Goal: Information Seeking & Learning: Understand process/instructions

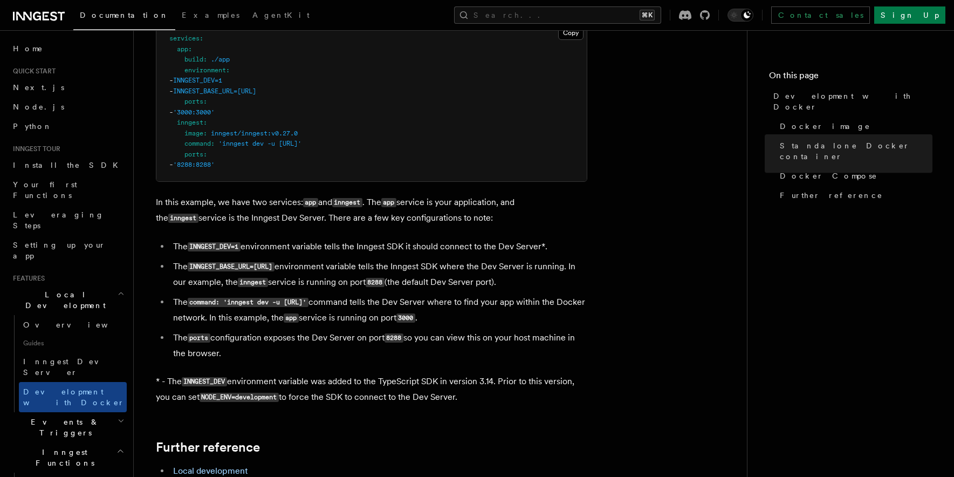
scroll to position [1012, 0]
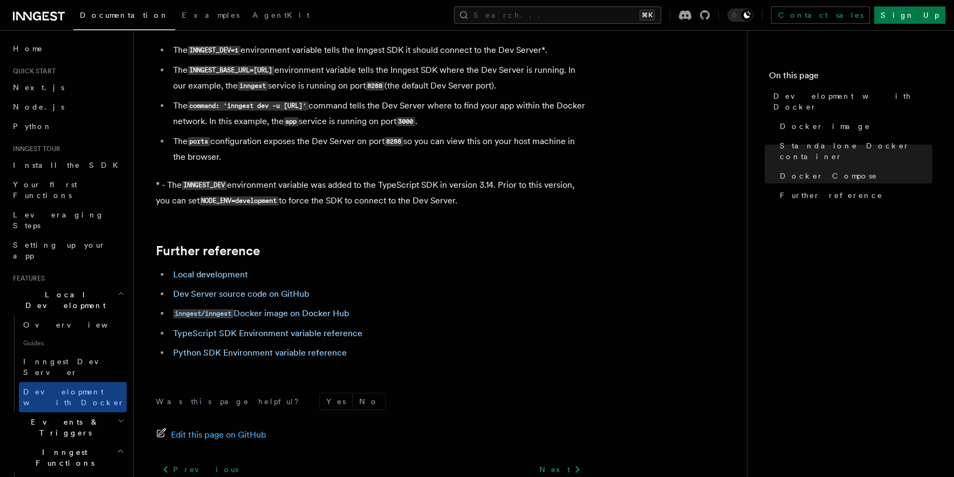
click at [509, 202] on p "* - The INNGEST_DEV environment variable was added to the TypeScript SDK in ver…" at bounding box center [372, 192] width 432 height 31
click at [651, 26] on div "Documentation Examples AgentKit Search... ⌘K Contact sales Sign Up" at bounding box center [477, 15] width 954 height 30
click at [651, 24] on div "Documentation Examples AgentKit Search... ⌘K Contact sales Sign Up" at bounding box center [477, 15] width 954 height 30
click at [653, 17] on button "Search... ⌘K" at bounding box center [557, 14] width 207 height 17
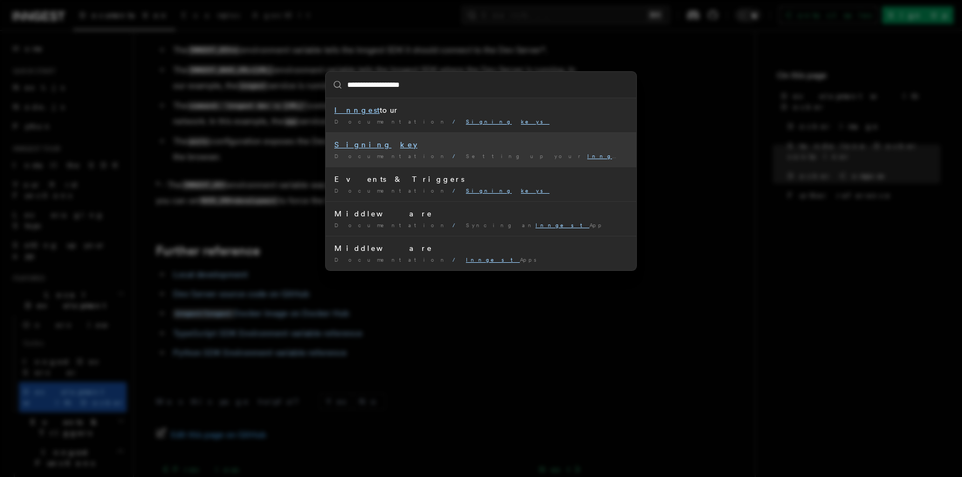
click at [676, 158] on span "Supported frameworks and platforms" at bounding box center [810, 156] width 269 height 6
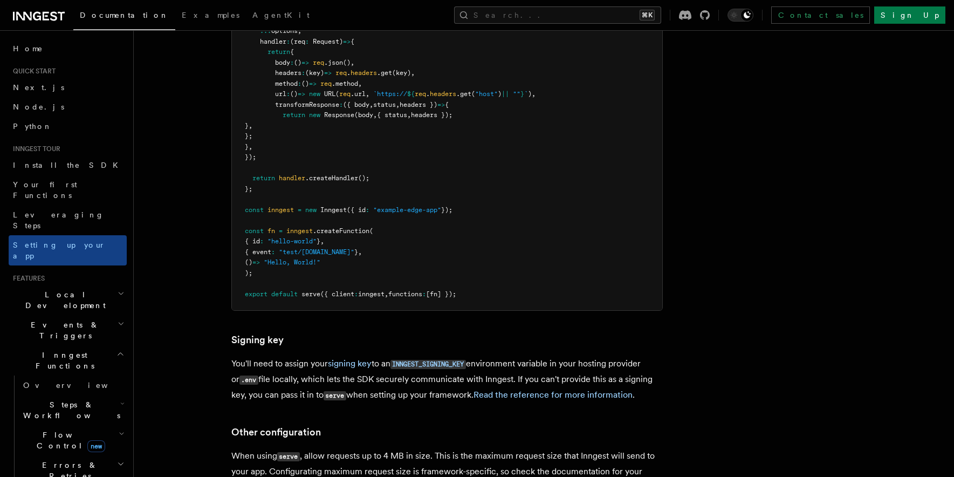
scroll to position [9137, 0]
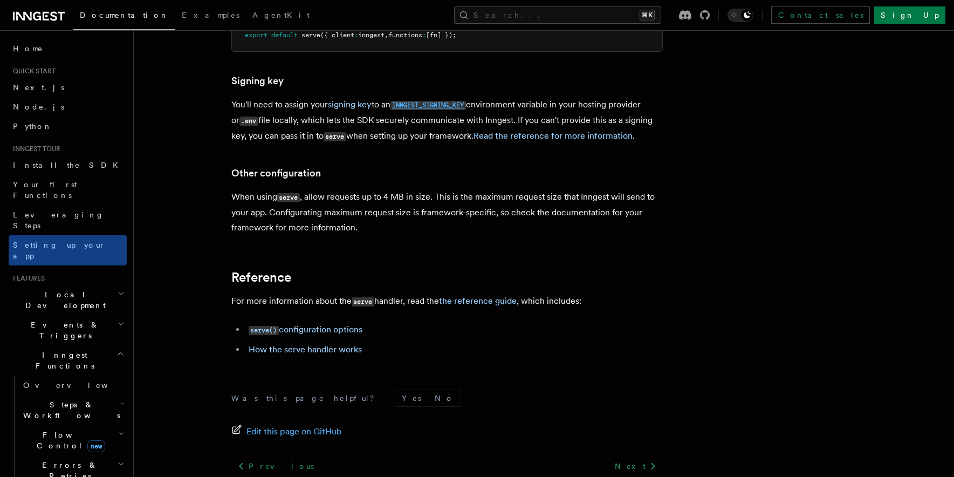
click at [417, 101] on code "INNGEST_SIGNING_KEY" at bounding box center [429, 105] width 76 height 9
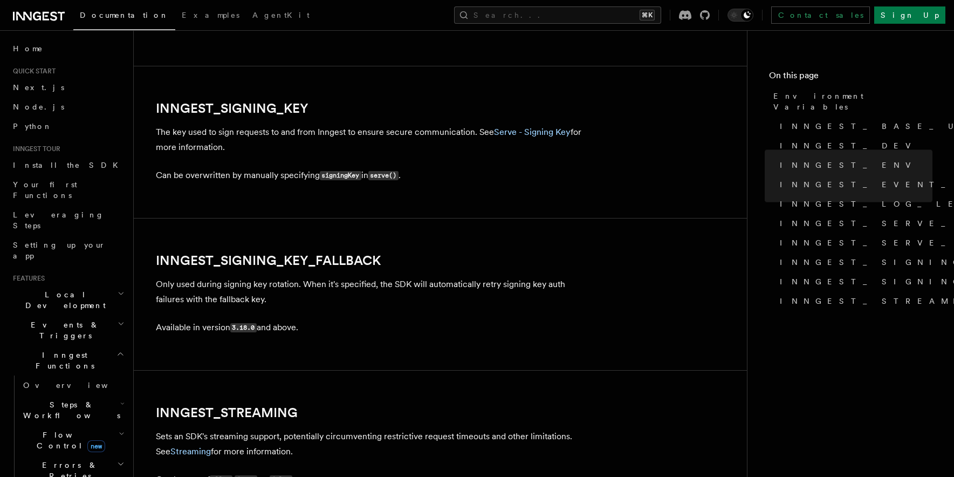
scroll to position [1899, 0]
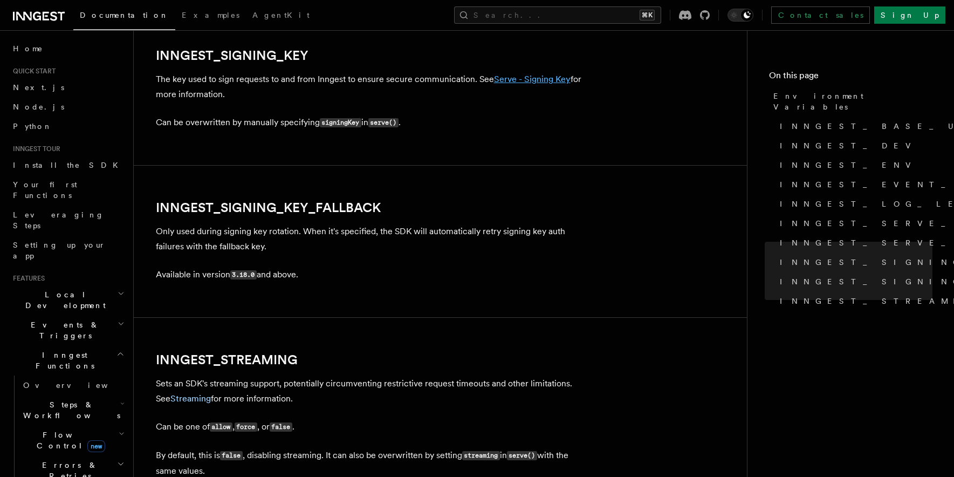
click at [521, 84] on link "Serve - Signing Key" at bounding box center [532, 79] width 77 height 10
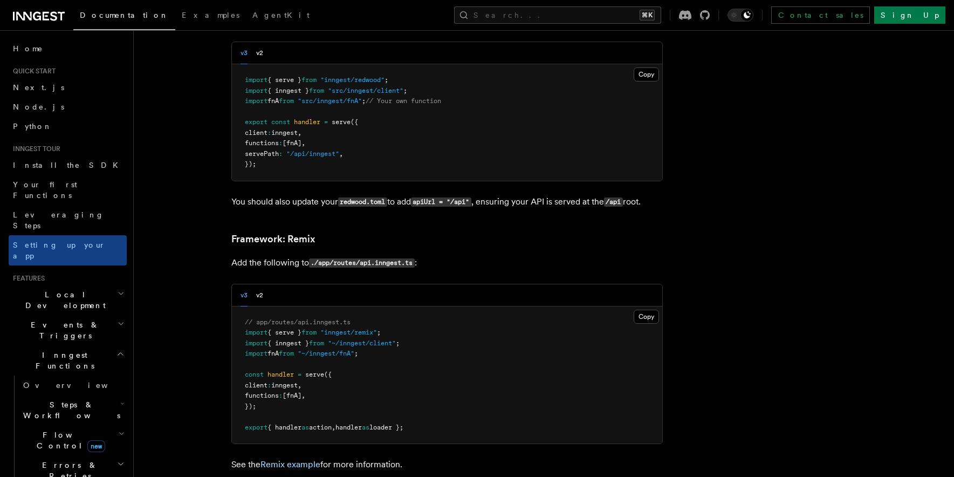
scroll to position [7408, 0]
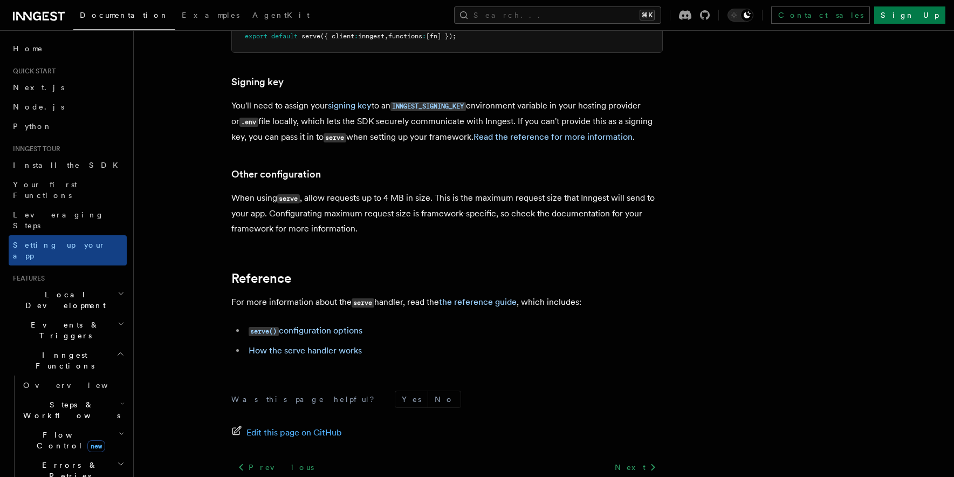
scroll to position [1012, 0]
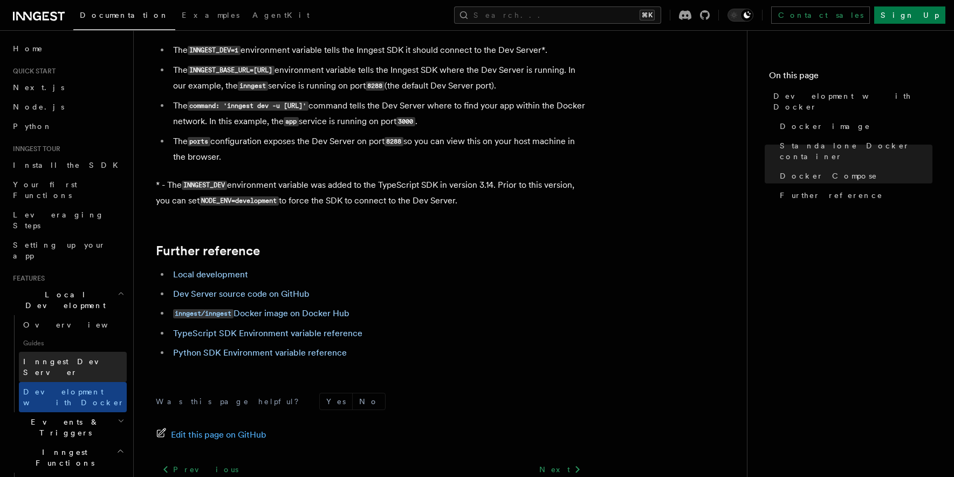
click at [64, 357] on span "Inngest Dev Server" at bounding box center [69, 366] width 92 height 19
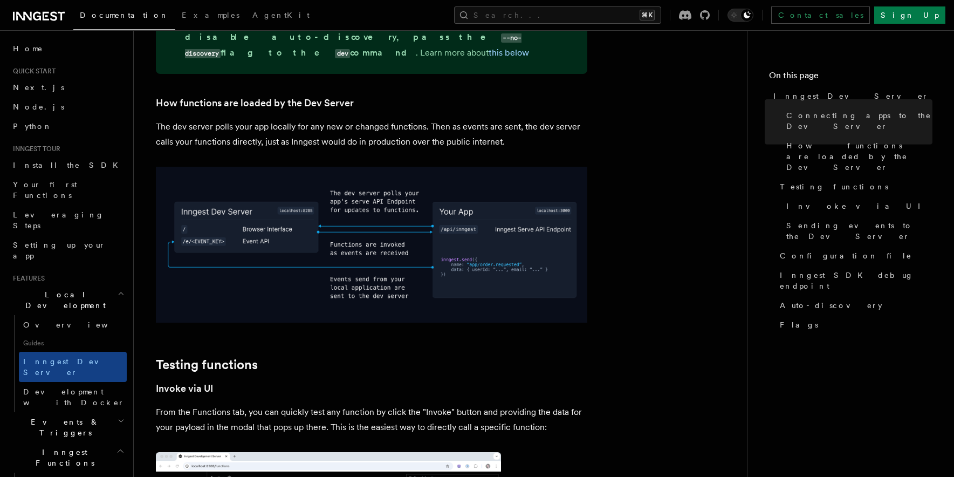
scroll to position [965, 0]
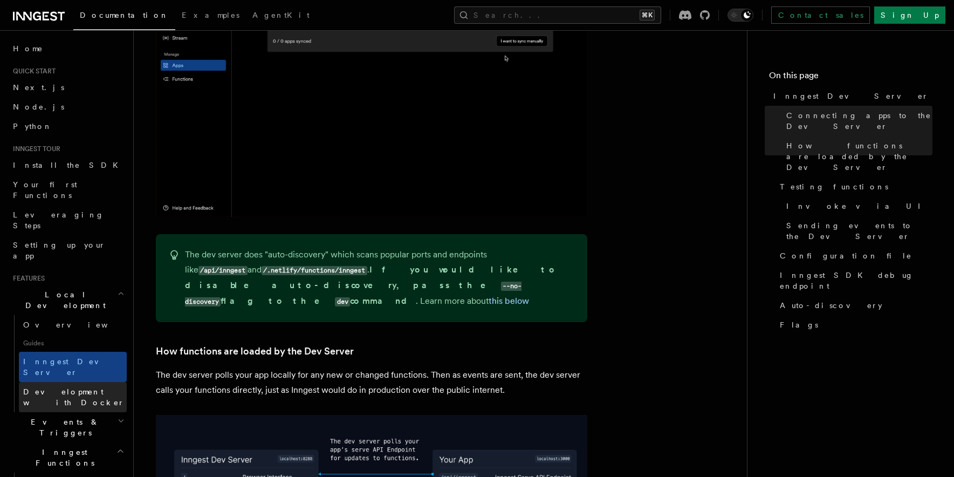
click at [75, 387] on span "Development with Docker" at bounding box center [73, 396] width 101 height 19
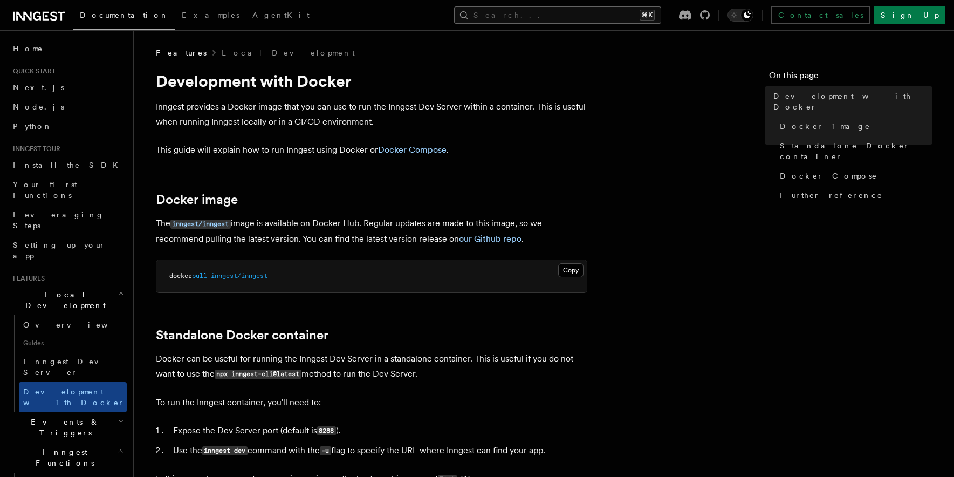
click at [593, 18] on button "Search... ⌘K" at bounding box center [557, 14] width 207 height 17
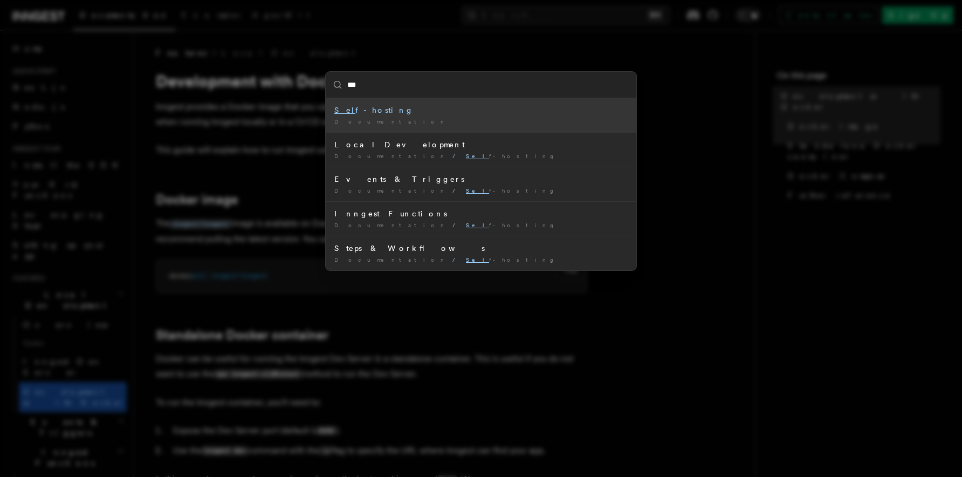
type input "****"
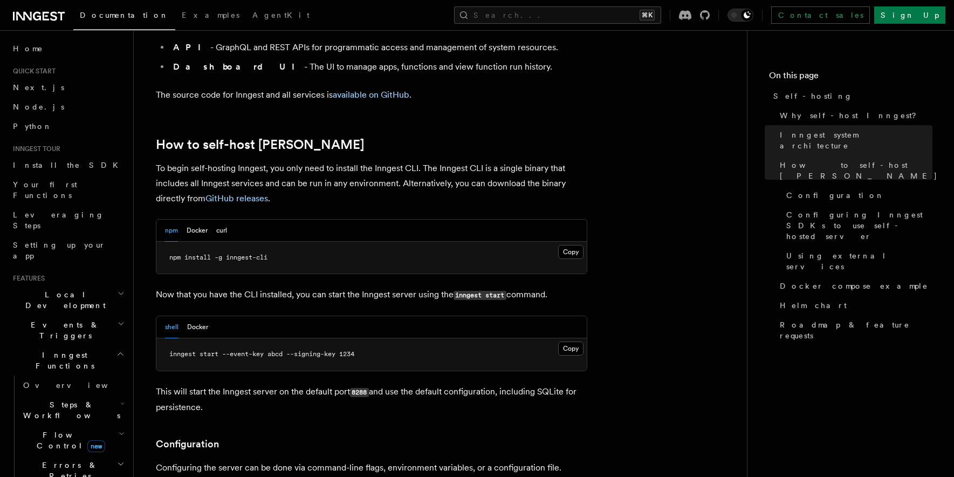
scroll to position [996, 0]
click at [303, 349] on span "inngest start --event-key abcd --signing-key 1234" at bounding box center [261, 353] width 185 height 8
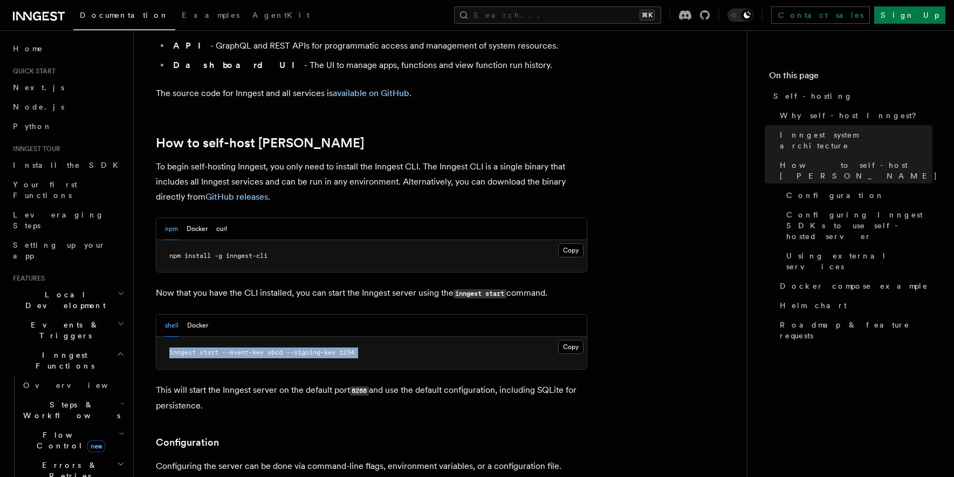
click at [303, 349] on span "inngest start --event-key abcd --signing-key 1234" at bounding box center [261, 353] width 185 height 8
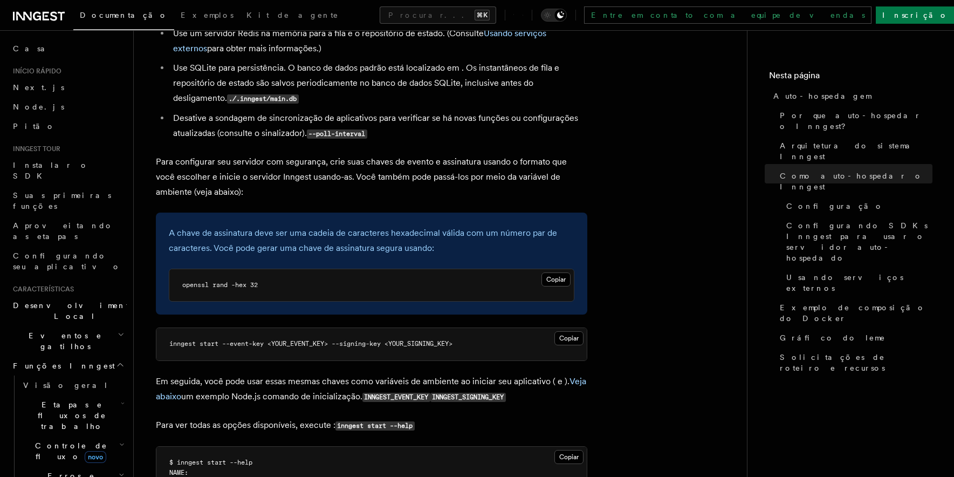
scroll to position [1564, 0]
click at [241, 282] on span "openssl rand -hex 32" at bounding box center [220, 286] width 76 height 8
click at [549, 275] on pre "openssl rand -hex 32" at bounding box center [371, 286] width 405 height 32
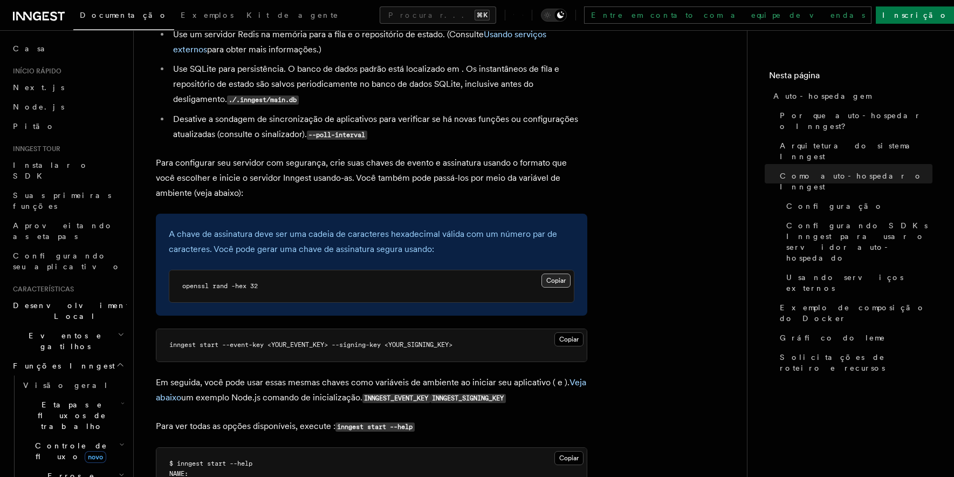
click at [556, 274] on button "Copiar Copiado" at bounding box center [556, 281] width 29 height 14
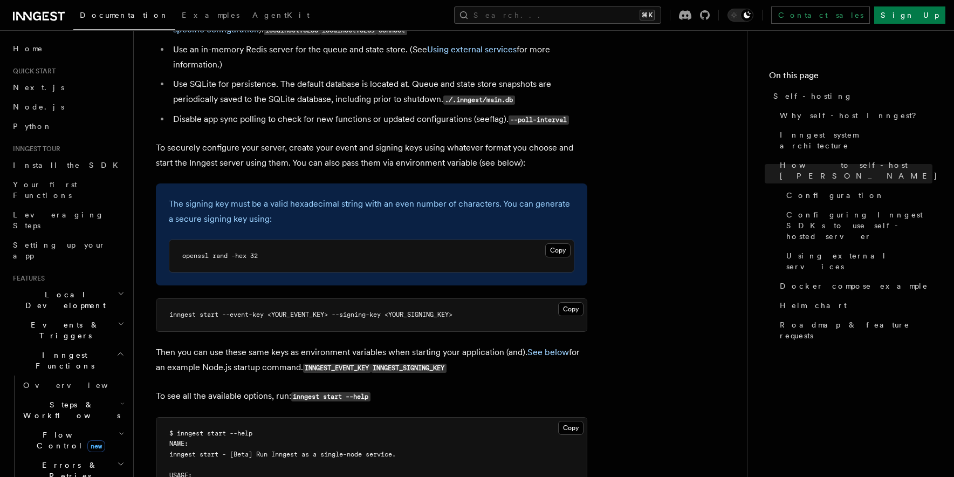
click at [338, 364] on code "INNGEST_EVENT_KEY" at bounding box center [337, 368] width 68 height 9
click at [339, 364] on code "INNGEST_EVENT_KEY" at bounding box center [337, 368] width 68 height 9
drag, startPoint x: 305, startPoint y: 339, endPoint x: 374, endPoint y: 337, distance: 69.6
click at [374, 345] on p "Then you can use these same keys as environment variables when starting your ap…" at bounding box center [372, 360] width 432 height 31
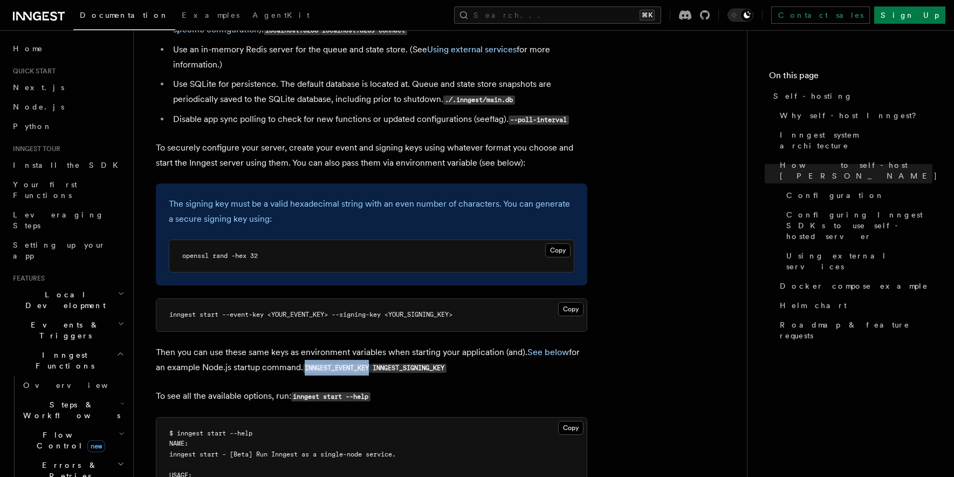
copy code "INNGEST_EVENT_KEY"
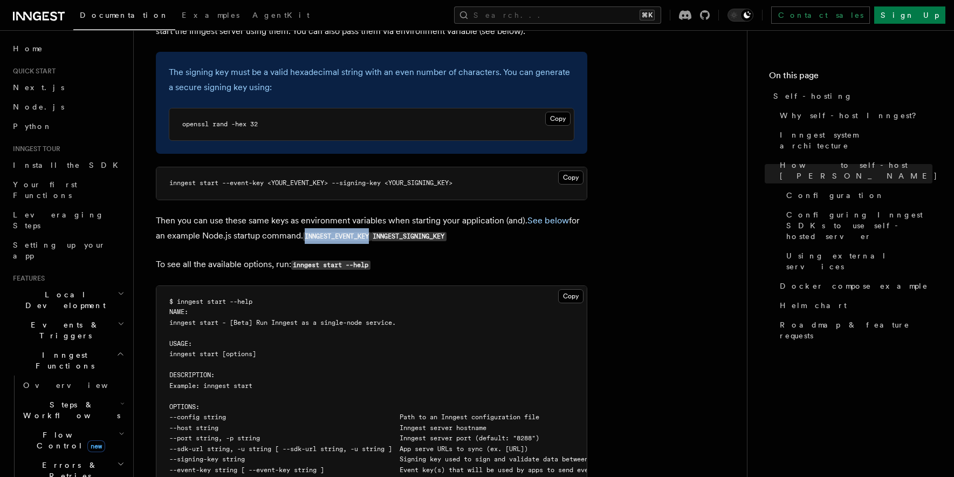
scroll to position [1643, 0]
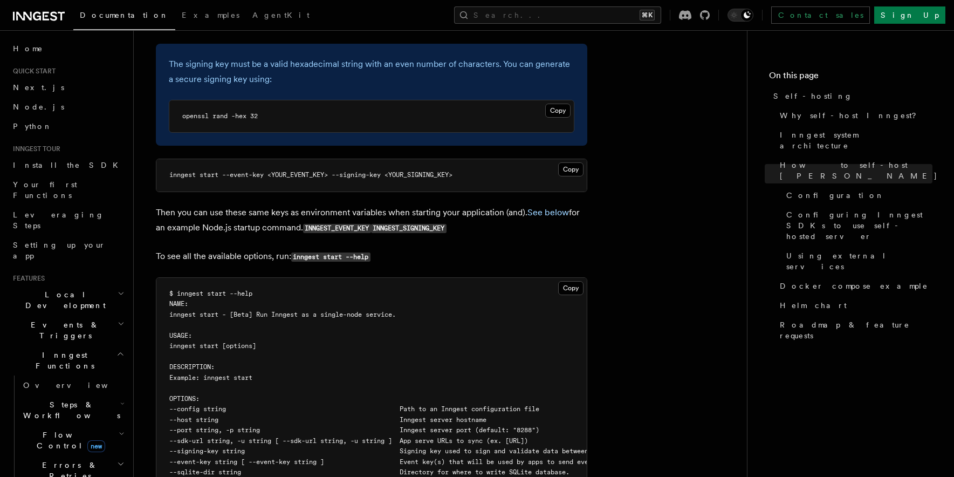
click at [301, 171] on span "inngest start --event-key <YOUR_EVENT_KEY> --signing-key <YOUR_SIGNING_KEY>" at bounding box center [310, 175] width 283 height 8
click at [440, 159] on pre "inngest start --event-key <YOUR_EVENT_KEY> --signing-key <YOUR_SIGNING_KEY>" at bounding box center [371, 175] width 431 height 32
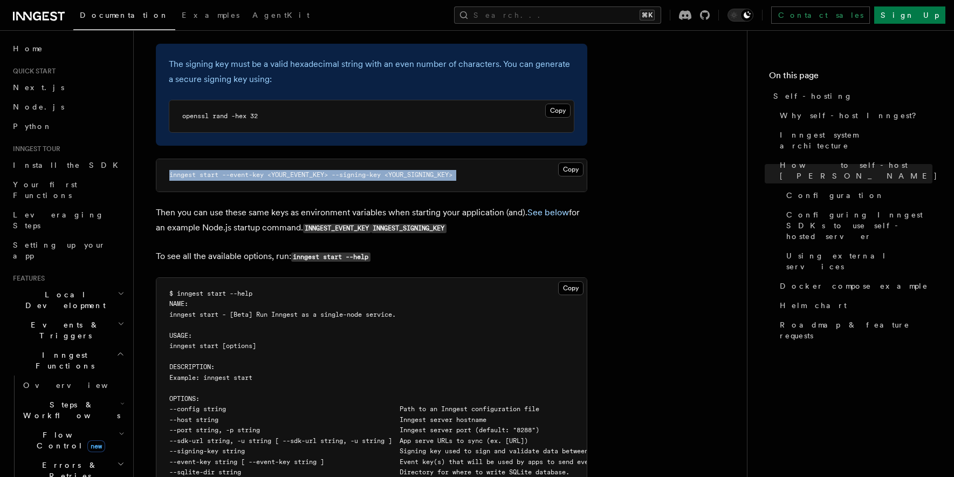
click at [440, 159] on pre "inngest start --event-key <YOUR_EVENT_KEY> --signing-key <YOUR_SIGNING_KEY>" at bounding box center [371, 175] width 431 height 32
copy article "inngest start --event-key <YOUR_EVENT_KEY> --signing-key <YOUR_SIGNING_KEY>"
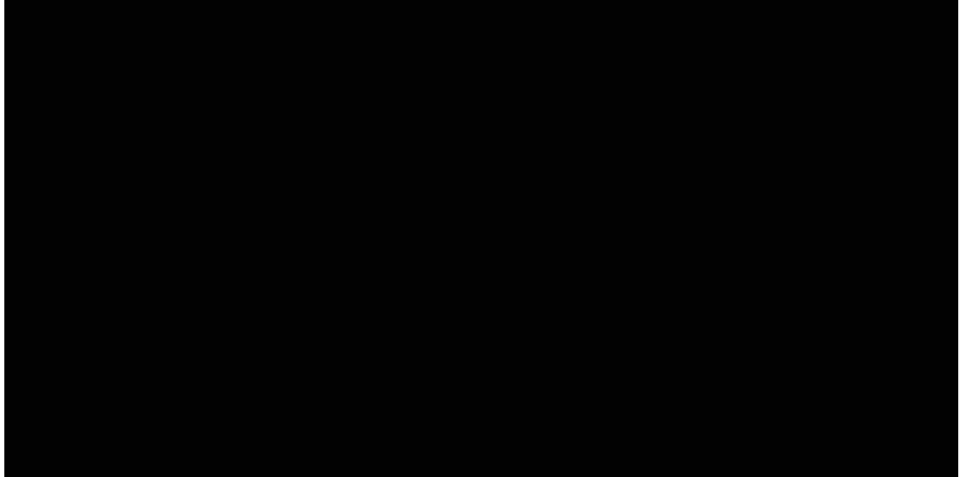
scroll to position [0, 0]
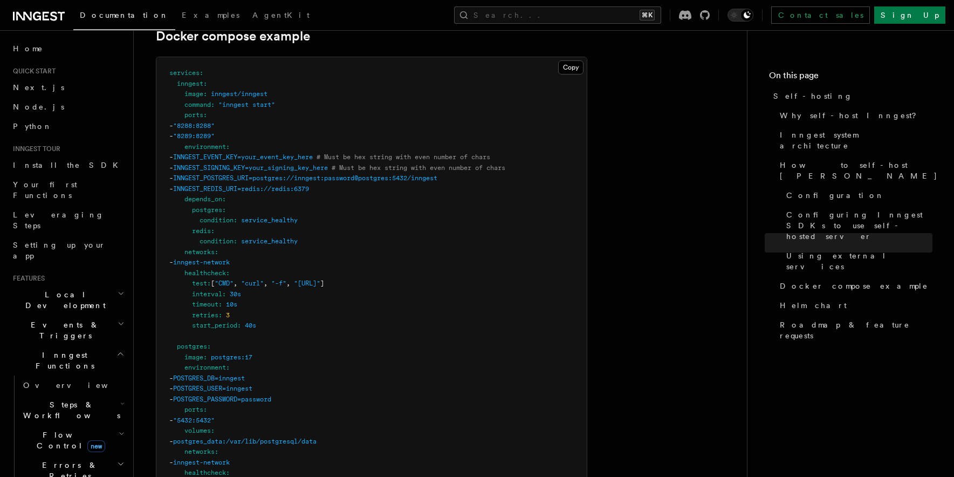
scroll to position [2916, 0]
click at [305, 165] on span "INNGEST_SIGNING_KEY=your_signing_key_here" at bounding box center [250, 169] width 155 height 8
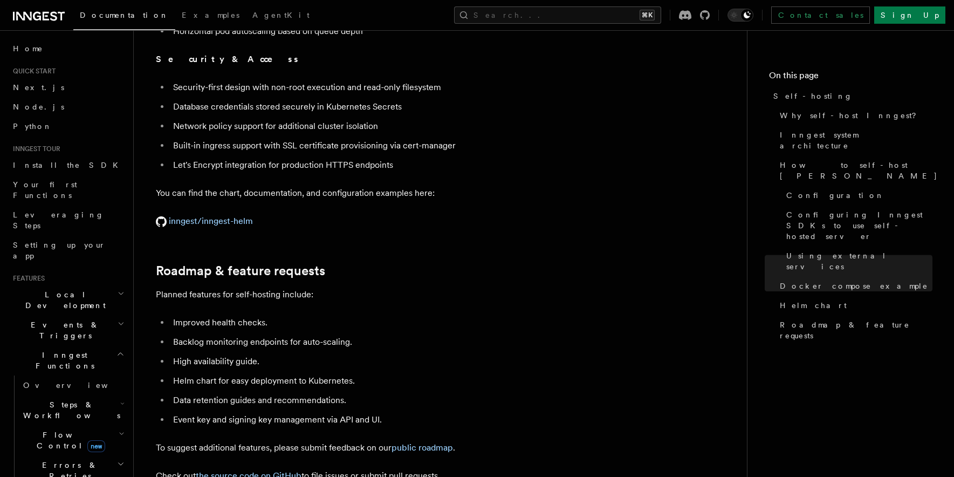
scroll to position [3965, 0]
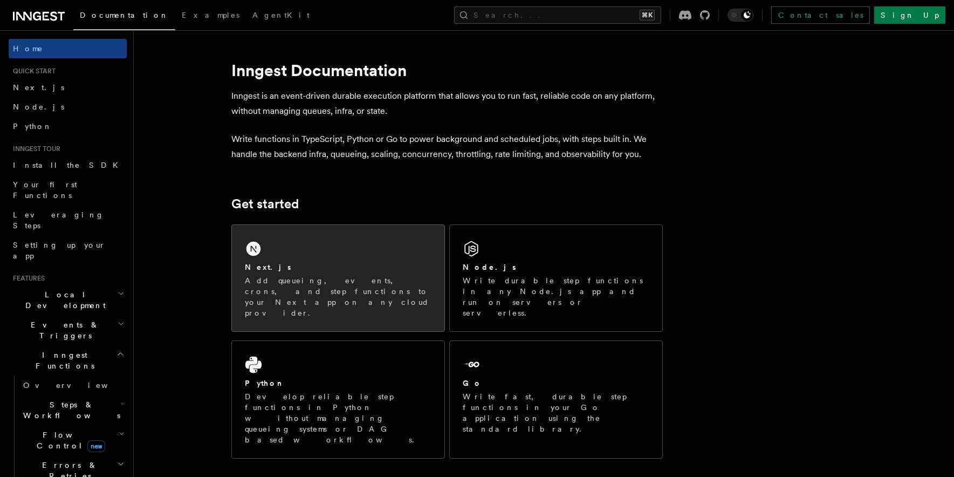
click at [301, 290] on p "Add queueing, events, crons, and step functions to your Next app on any cloud p…" at bounding box center [338, 296] width 187 height 43
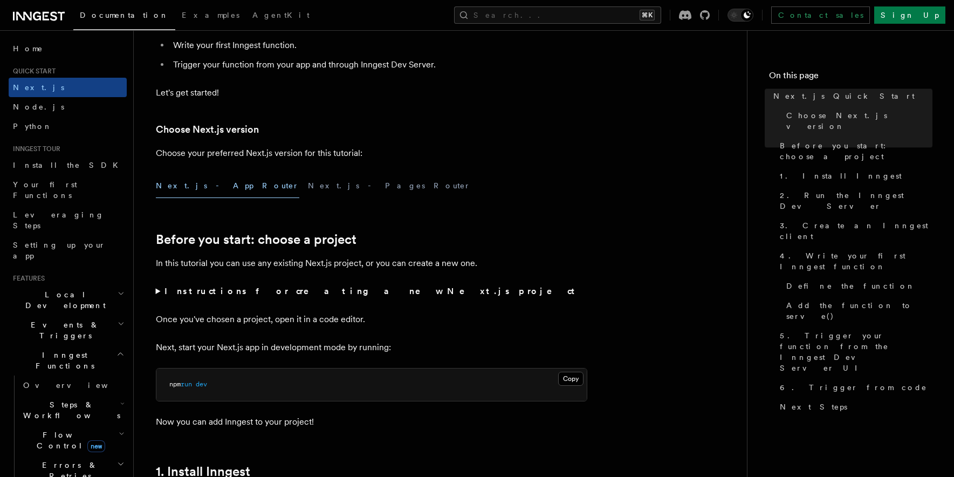
scroll to position [296, 0]
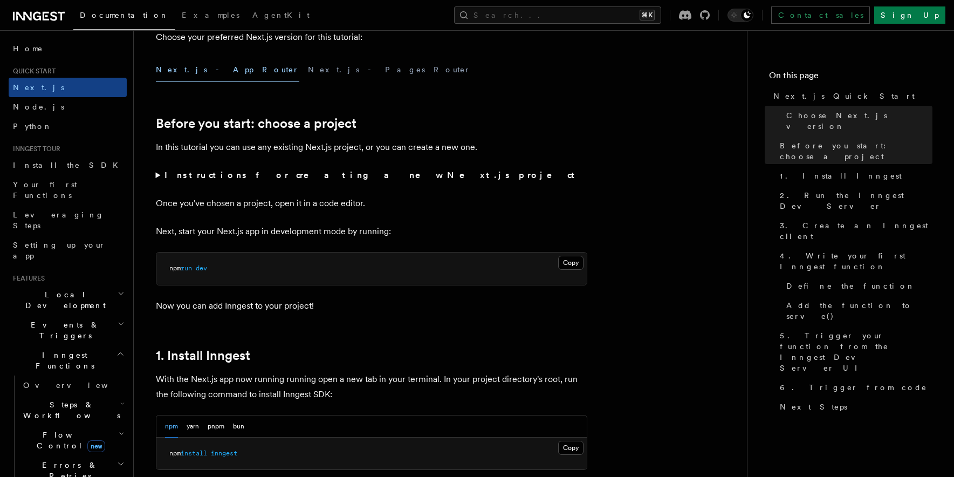
click at [233, 281] on pre "npm run dev" at bounding box center [371, 268] width 431 height 32
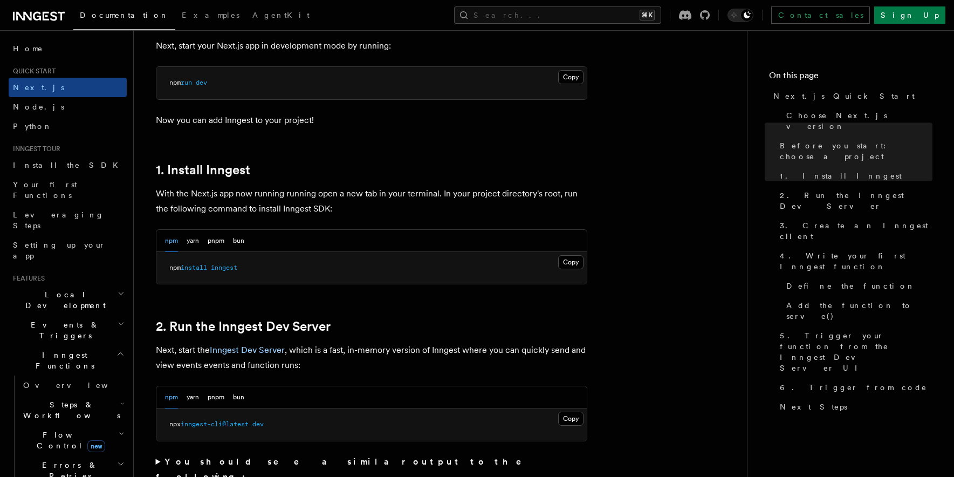
scroll to position [486, 0]
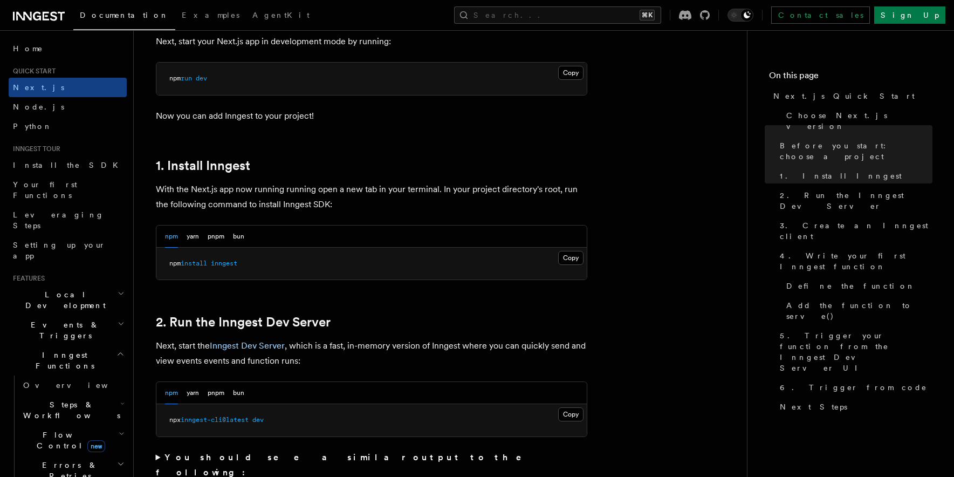
click at [231, 267] on pre "npm install inngest" at bounding box center [371, 264] width 431 height 32
copy article "npm install inngest"
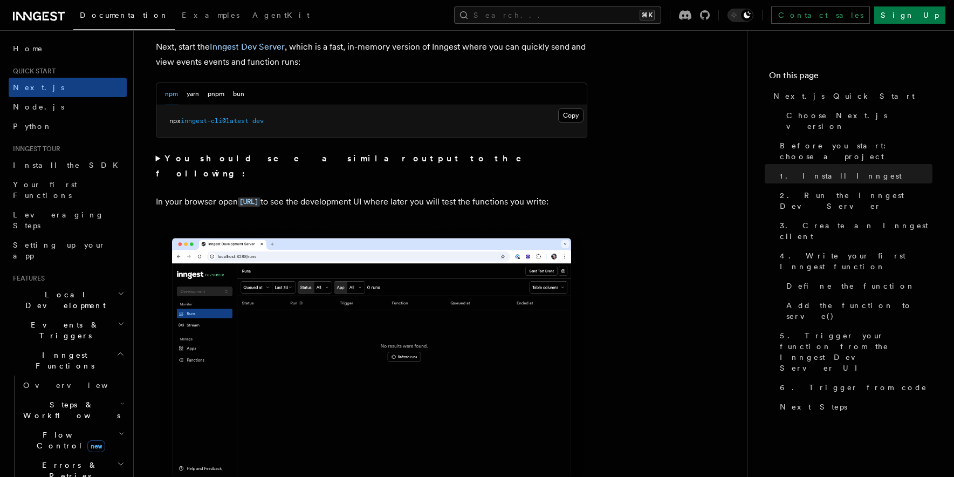
scroll to position [791, 0]
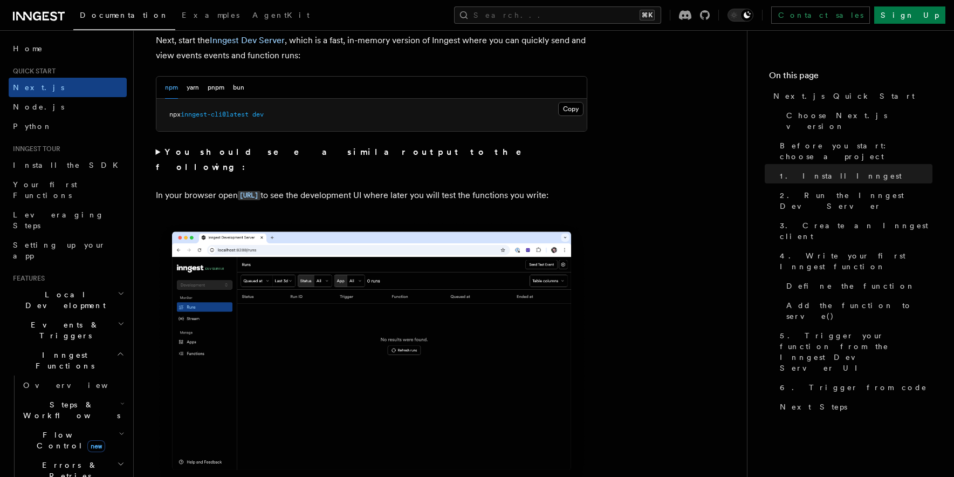
click at [286, 153] on strong "You should see a similar output to the following:" at bounding box center [346, 159] width 381 height 25
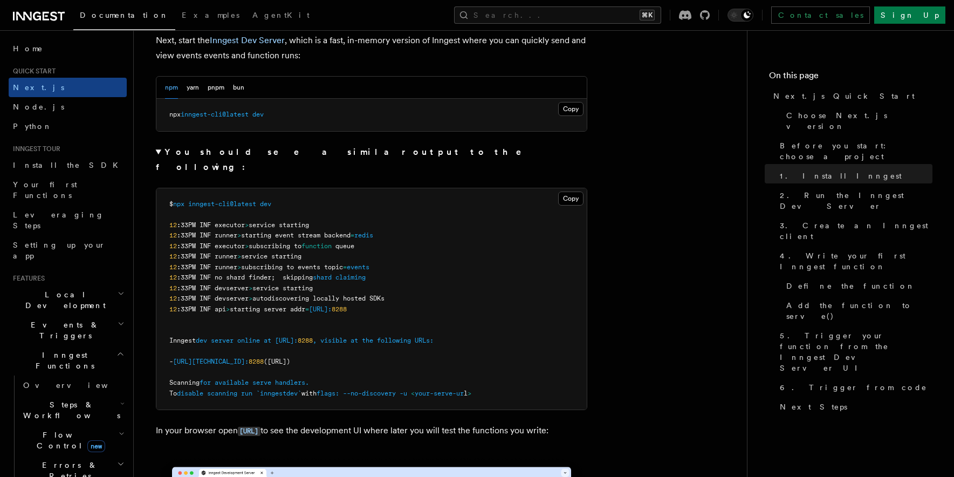
click at [286, 153] on strong "You should see a similar output to the following:" at bounding box center [346, 159] width 381 height 25
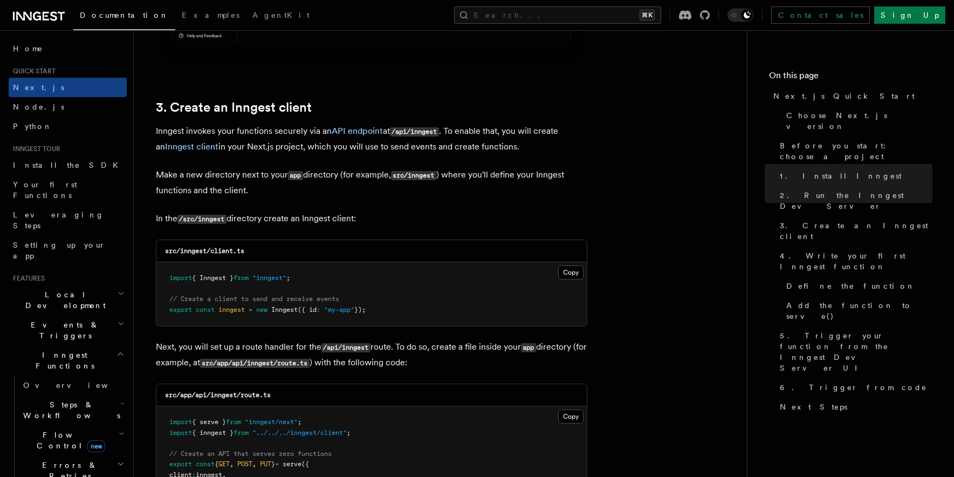
scroll to position [1217, 0]
click at [433, 133] on code "/api/inngest" at bounding box center [414, 132] width 49 height 9
copy code "inngest"
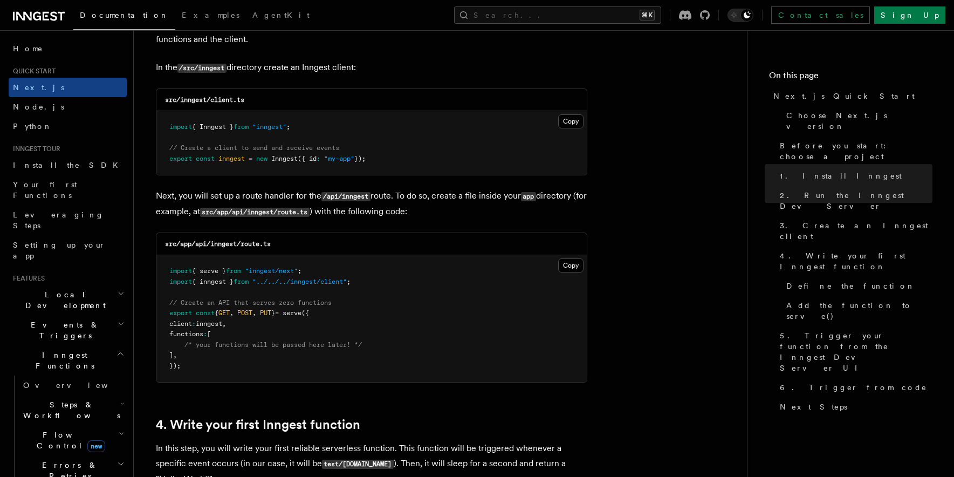
scroll to position [1371, 0]
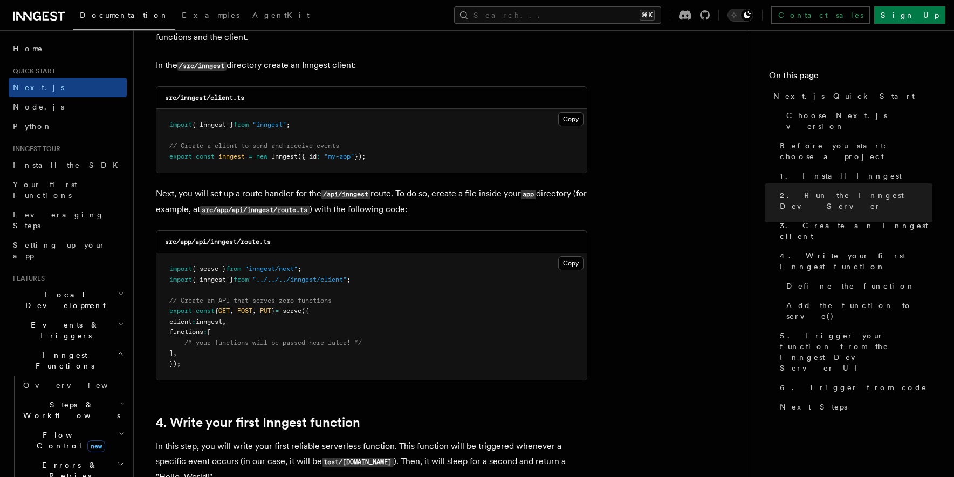
click at [256, 243] on code "src/app/api/inngest/route.ts" at bounding box center [218, 242] width 106 height 8
drag, startPoint x: 256, startPoint y: 243, endPoint x: 269, endPoint y: 243, distance: 12.9
click at [269, 243] on code "src/app/api/inngest/route.ts" at bounding box center [218, 242] width 106 height 8
copy code "route.ts"
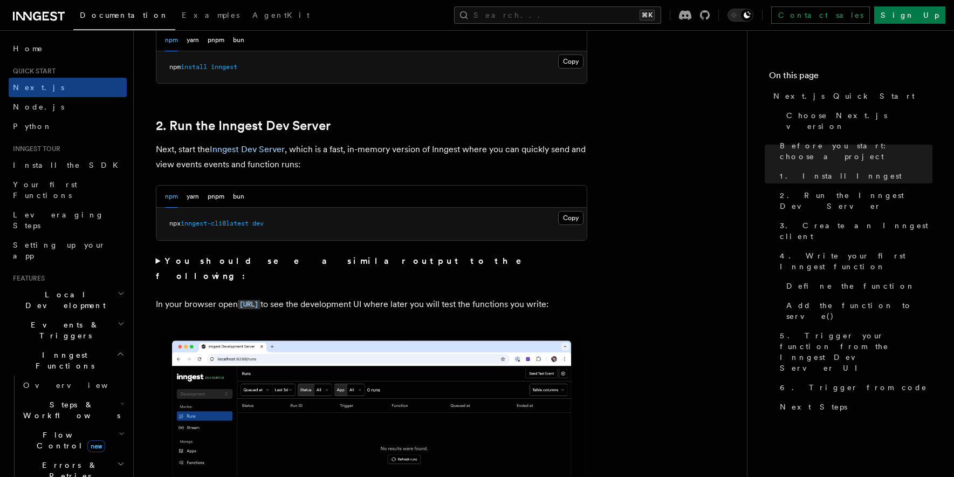
scroll to position [683, 0]
click at [235, 215] on pre "npx inngest-cli@latest dev" at bounding box center [371, 223] width 431 height 32
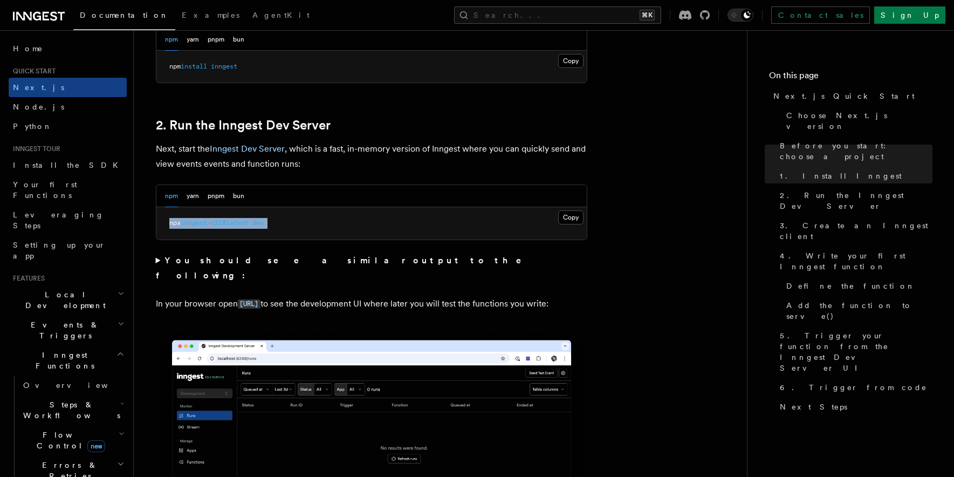
click at [235, 215] on pre "npx inngest-cli@latest dev" at bounding box center [371, 223] width 431 height 32
copy div "npx inngest-cli@latest dev"
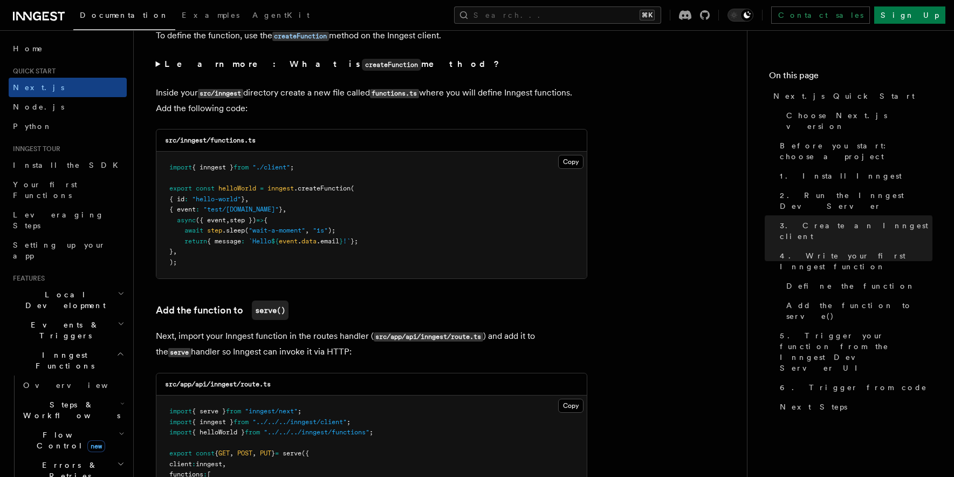
scroll to position [1888, 0]
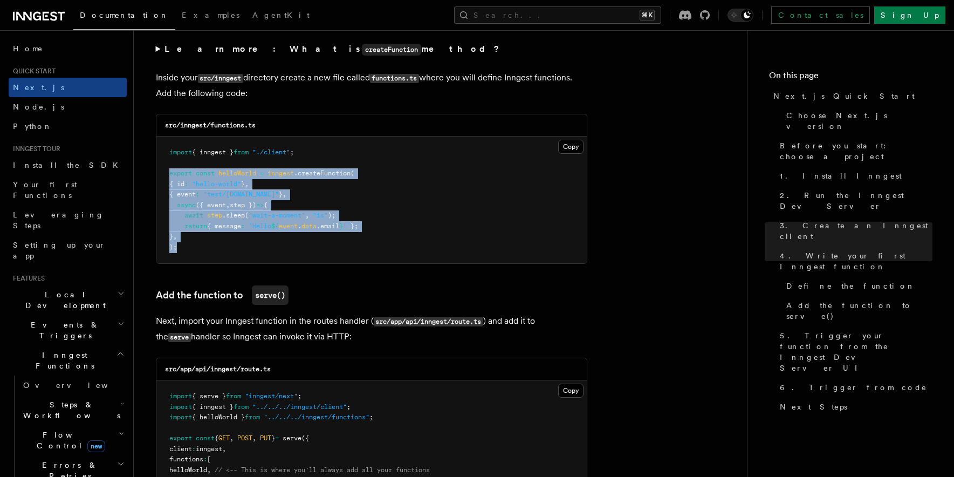
drag, startPoint x: 187, startPoint y: 253, endPoint x: 152, endPoint y: 179, distance: 82.0
copy code "export const helloWorld = inngest .createFunction ( { id : "hello-world" } , { …"
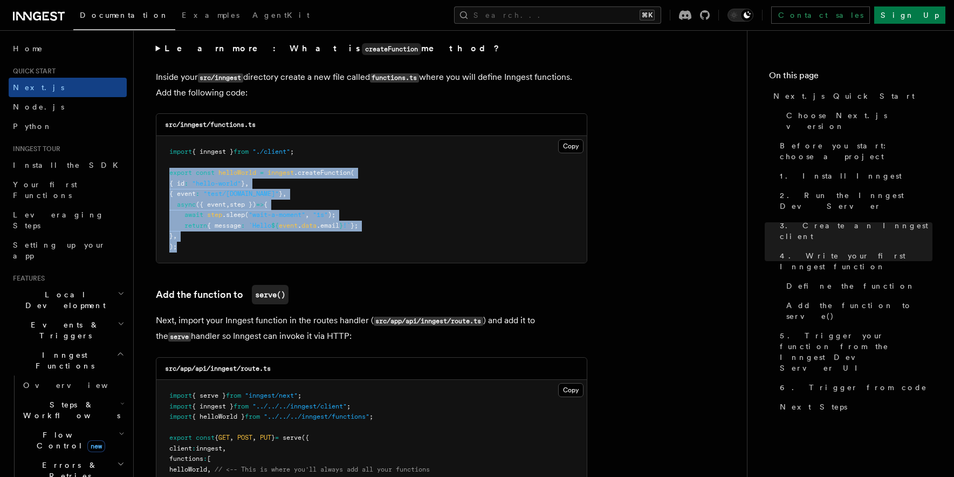
click at [327, 86] on p "Inside your src/inngest directory create a new file called functions.ts where y…" at bounding box center [372, 85] width 432 height 31
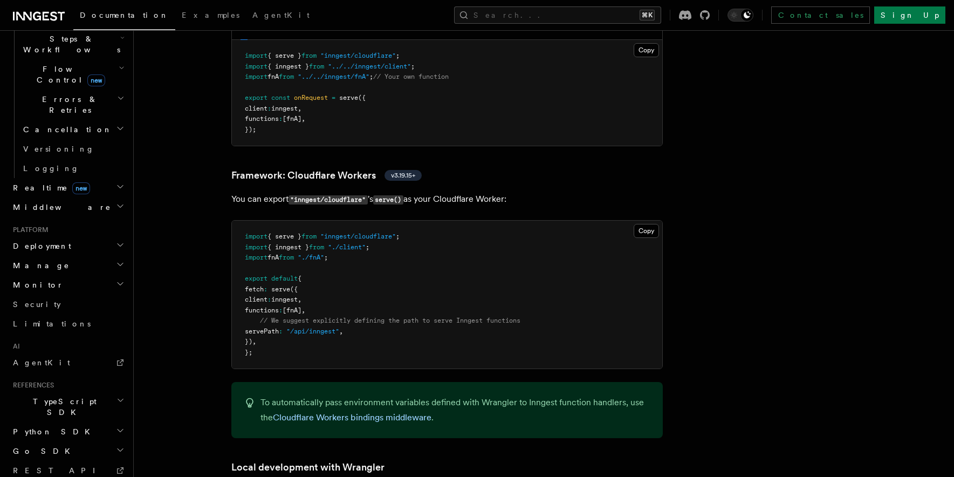
scroll to position [386, 0]
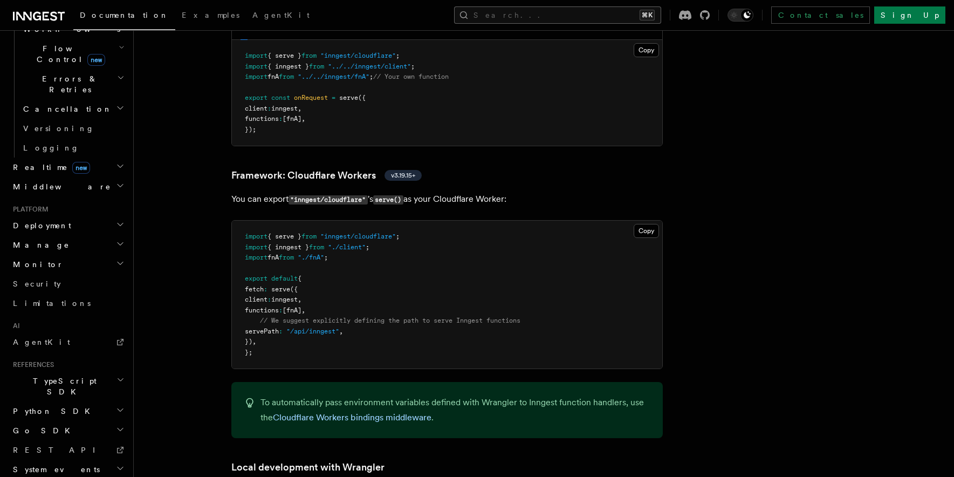
click at [661, 15] on button "Search... ⌘K" at bounding box center [557, 14] width 207 height 17
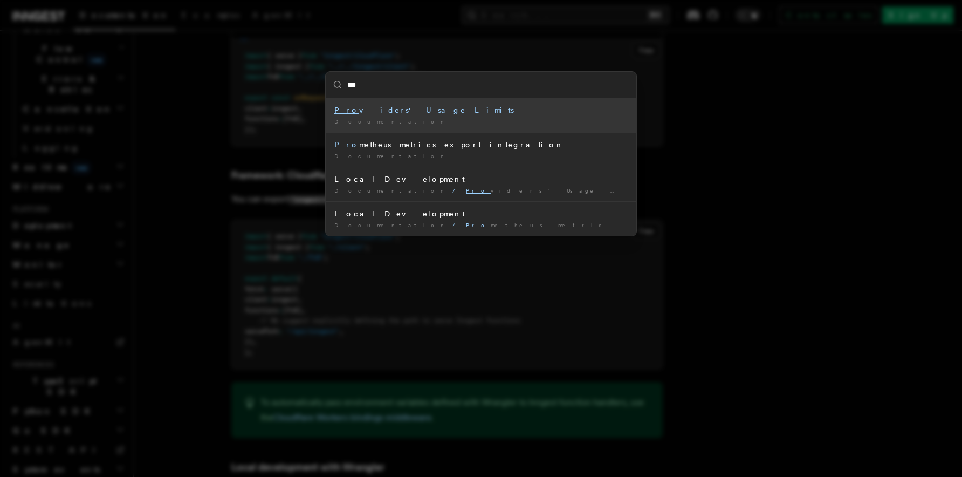
type input "****"
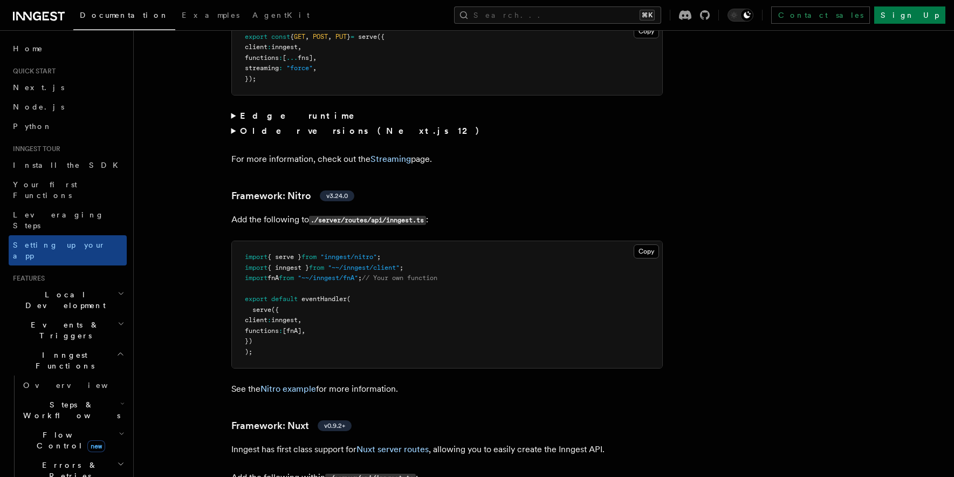
scroll to position [7329, 0]
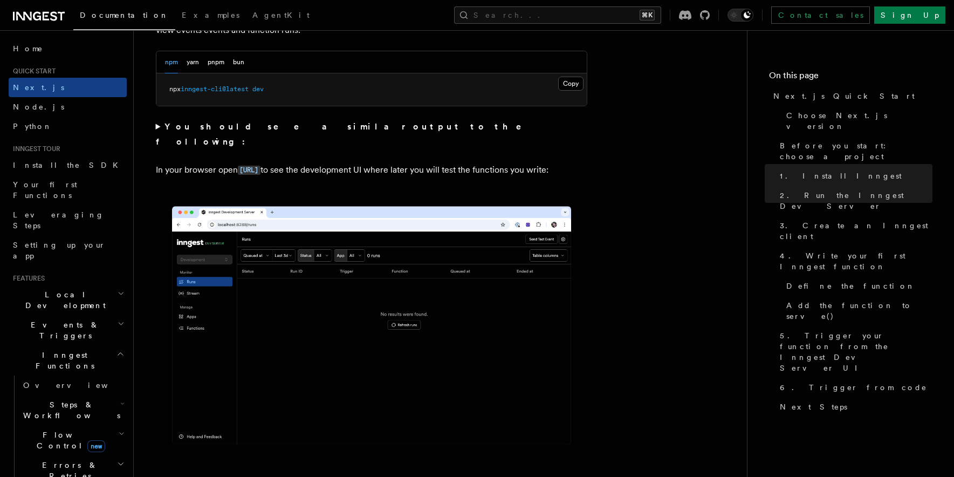
scroll to position [811, 0]
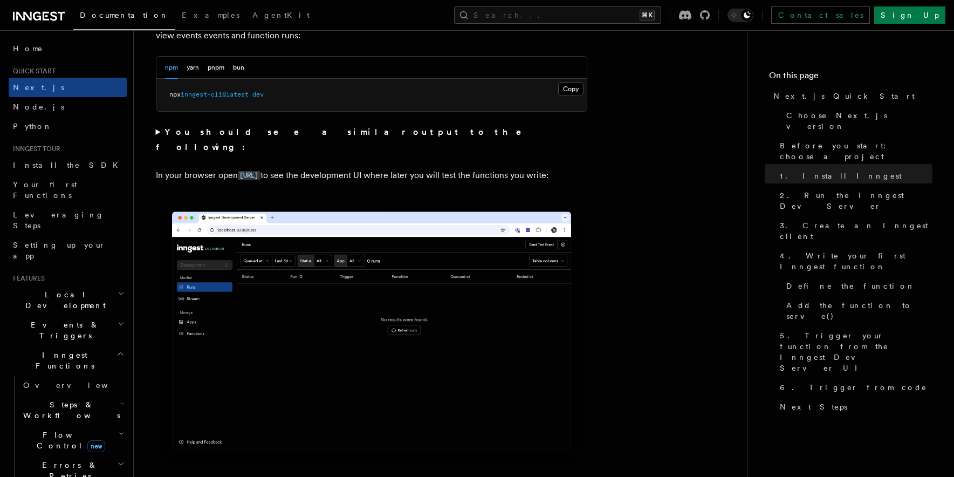
click at [339, 129] on strong "You should see a similar output to the following:" at bounding box center [346, 139] width 381 height 25
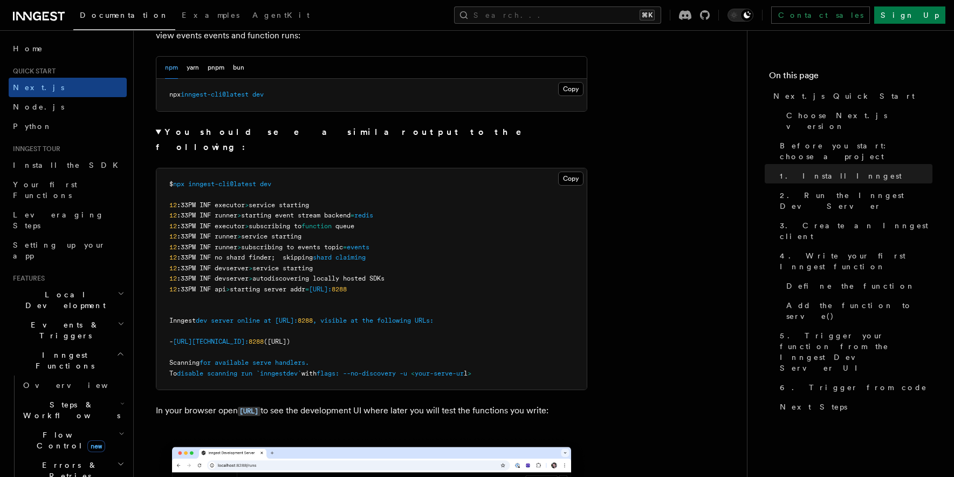
click at [337, 136] on strong "You should see a similar output to the following:" at bounding box center [346, 139] width 381 height 25
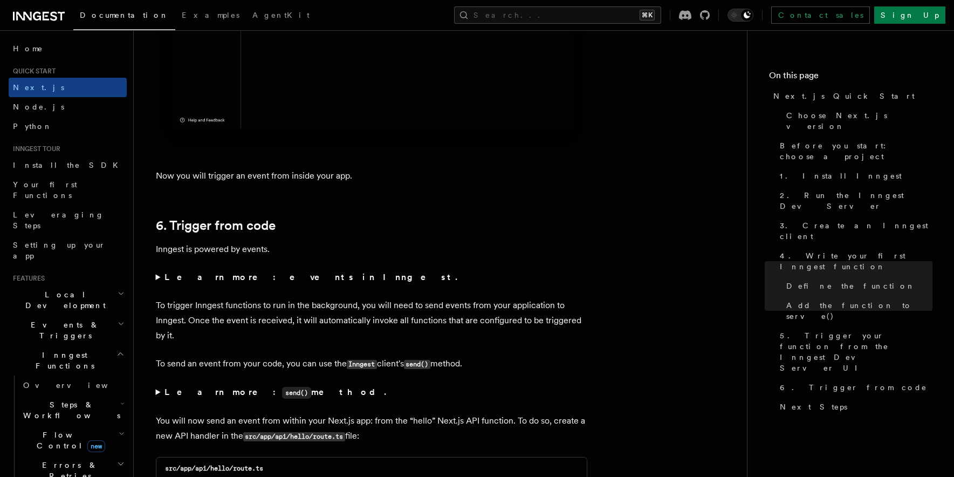
scroll to position [5289, 0]
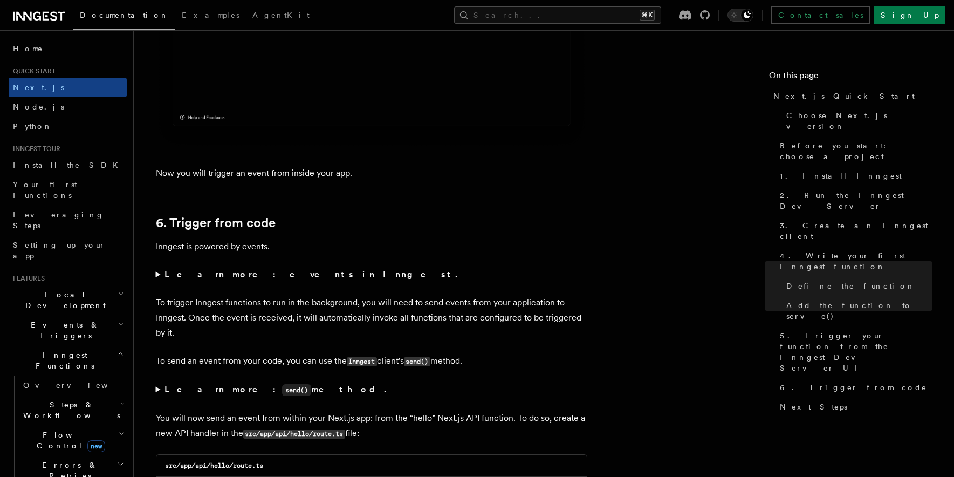
click at [261, 282] on summary "Learn more: events in Inngest." at bounding box center [372, 274] width 432 height 15
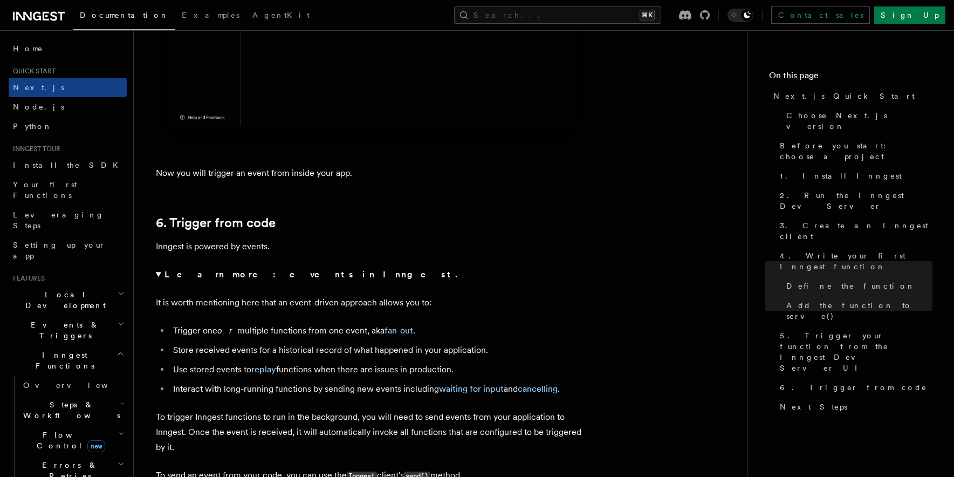
click at [261, 279] on strong "Learn more: events in Inngest." at bounding box center [312, 274] width 295 height 10
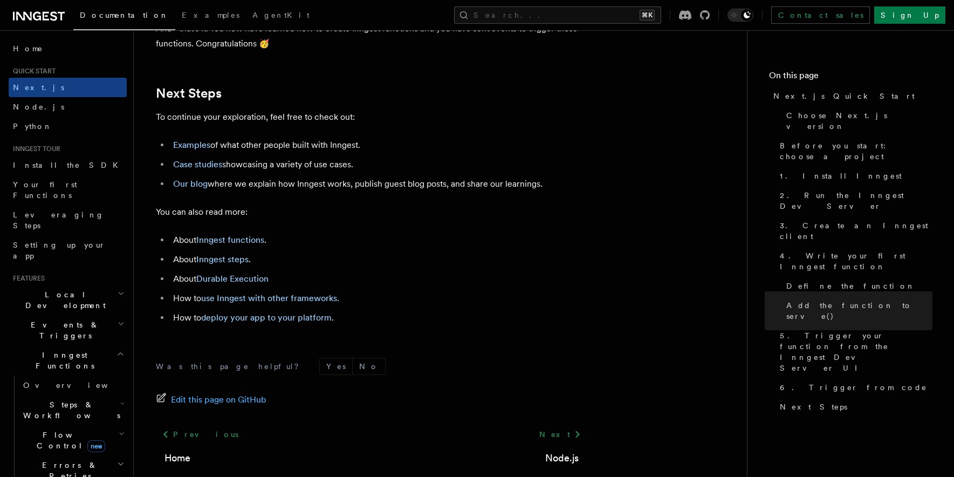
scroll to position [6796, 0]
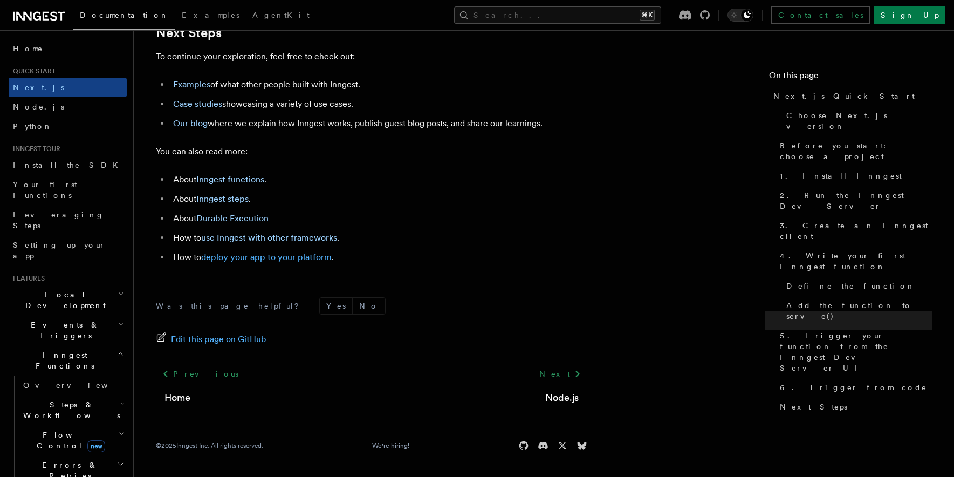
click at [293, 260] on link "deploy your app to your platform" at bounding box center [266, 257] width 131 height 10
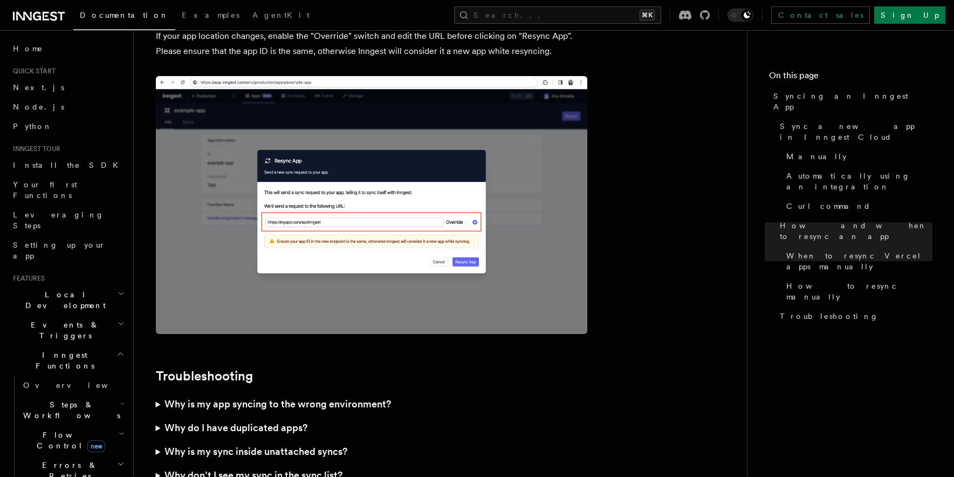
scroll to position [3106, 0]
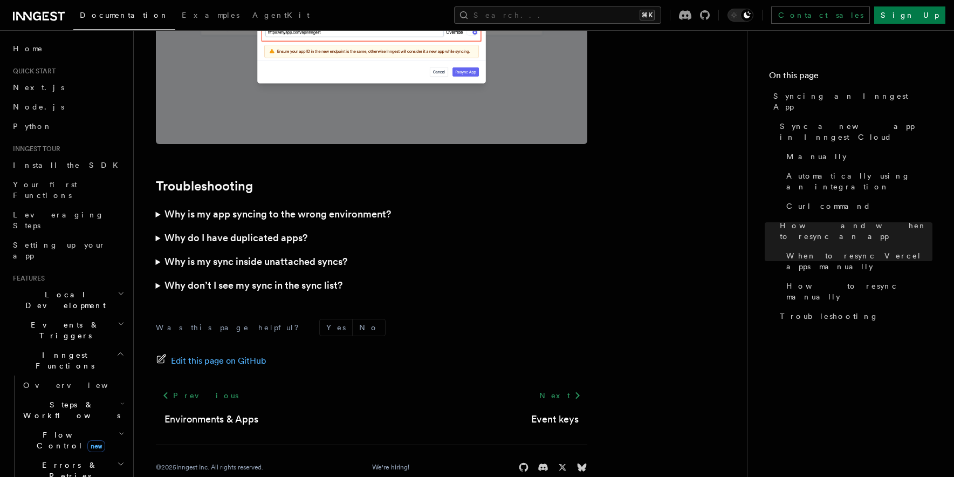
click at [316, 207] on h3 "Why is my app syncing to the wrong environment?" at bounding box center [278, 214] width 227 height 15
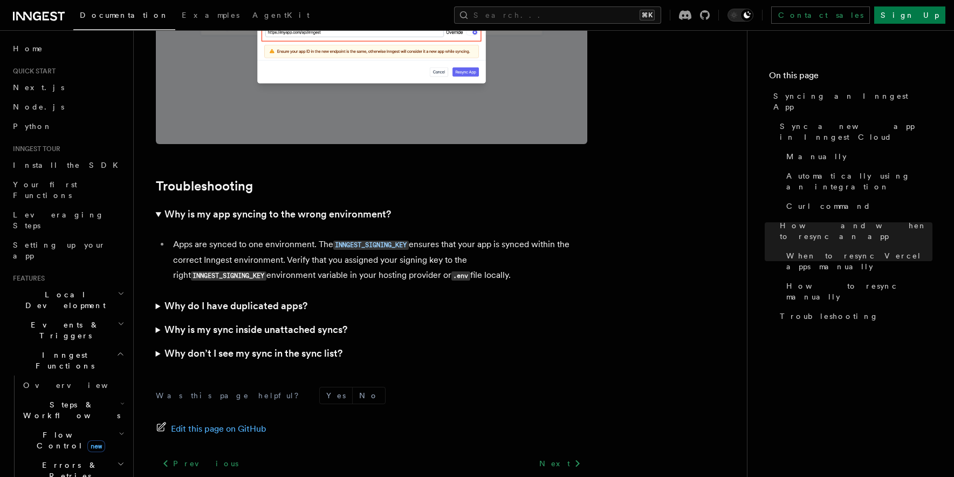
click at [237, 271] on code "INNGEST_SIGNING_KEY" at bounding box center [229, 275] width 76 height 9
copy code "INNGEST_SIGNING_KEY"
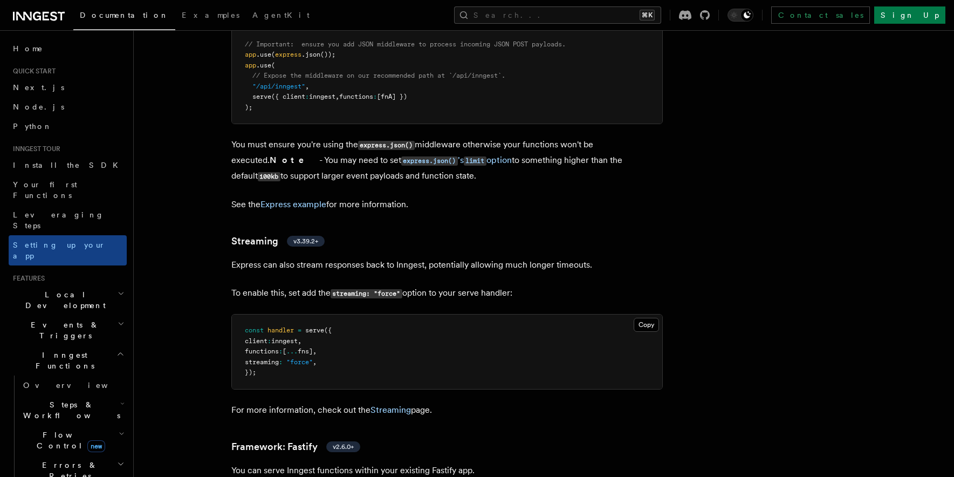
scroll to position [3415, 0]
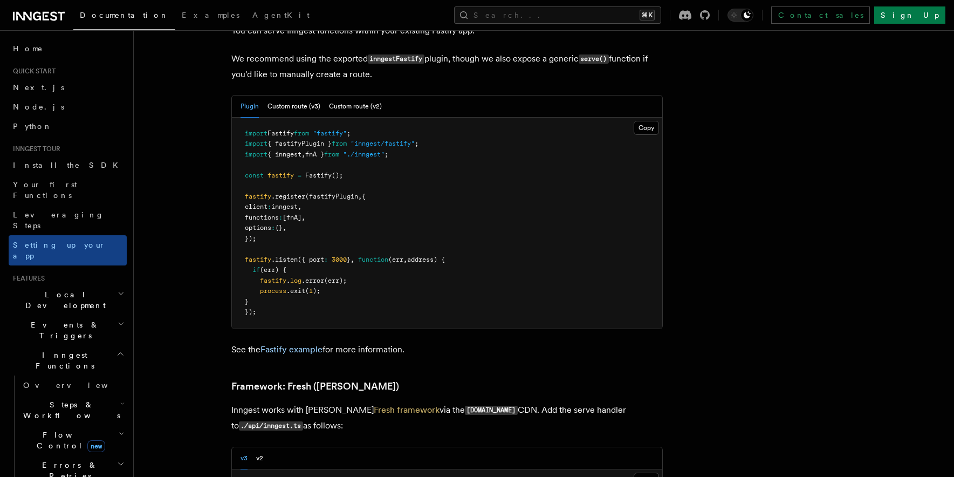
click at [343, 379] on h3 "Framework: Fresh ([PERSON_NAME])" at bounding box center [447, 386] width 432 height 15
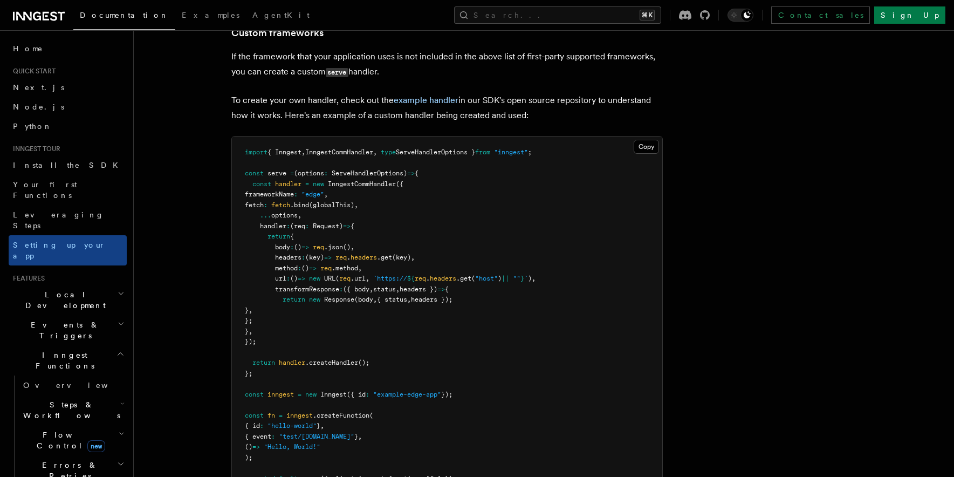
scroll to position [8694, 0]
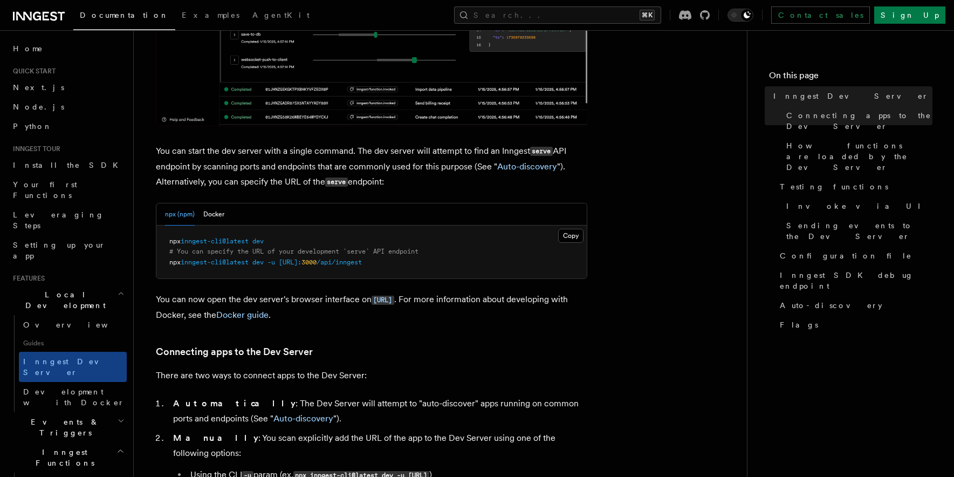
click at [249, 239] on span "inngest-cli@latest" at bounding box center [215, 241] width 68 height 8
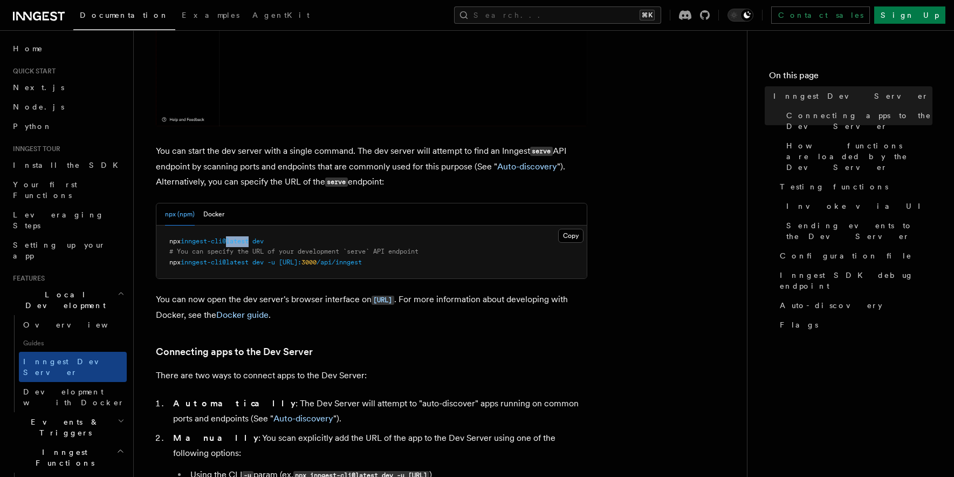
click at [249, 239] on span "inngest-cli@latest" at bounding box center [215, 241] width 68 height 8
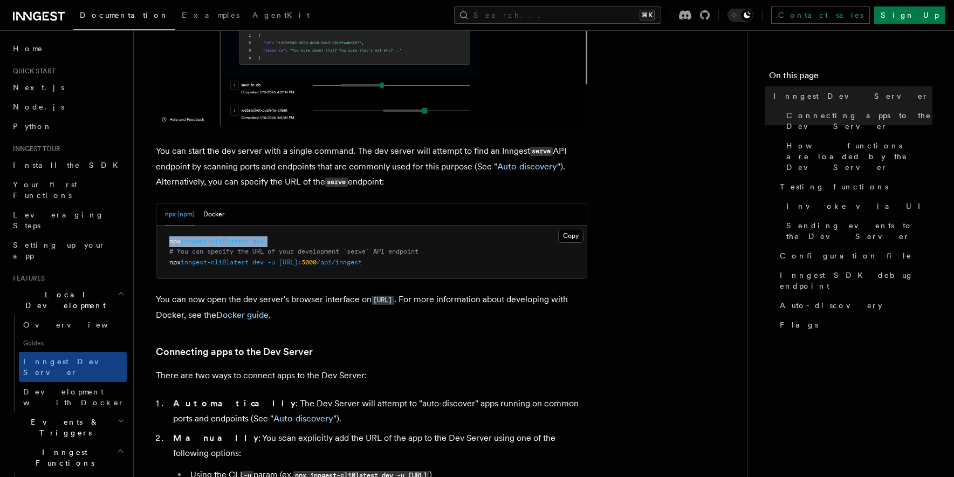
click at [249, 239] on span "inngest-cli@latest" at bounding box center [215, 241] width 68 height 8
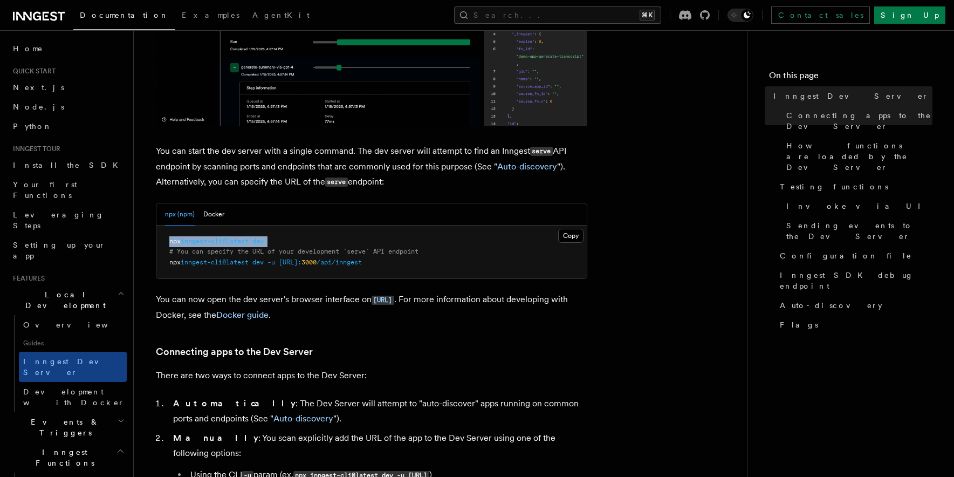
copy code "npx inngest-cli@latest dev"
